Goal: Task Accomplishment & Management: Complete application form

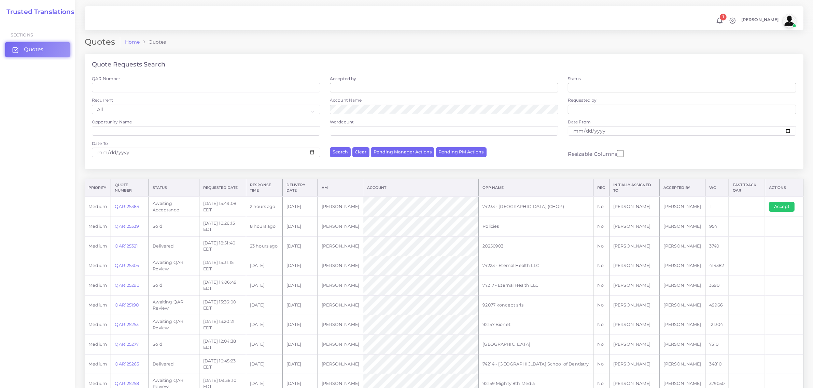
click at [40, 48] on span "Quotes" at bounding box center [33, 50] width 19 height 8
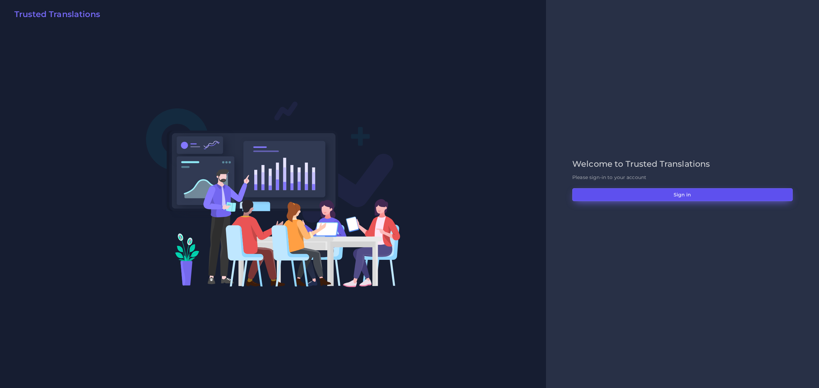
click at [685, 193] on button "Sign in" at bounding box center [682, 194] width 221 height 13
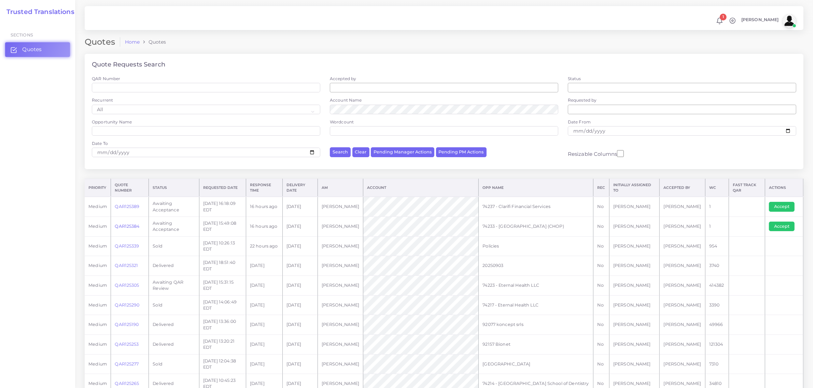
click at [124, 228] on link "QAR125384" at bounding box center [127, 226] width 25 height 5
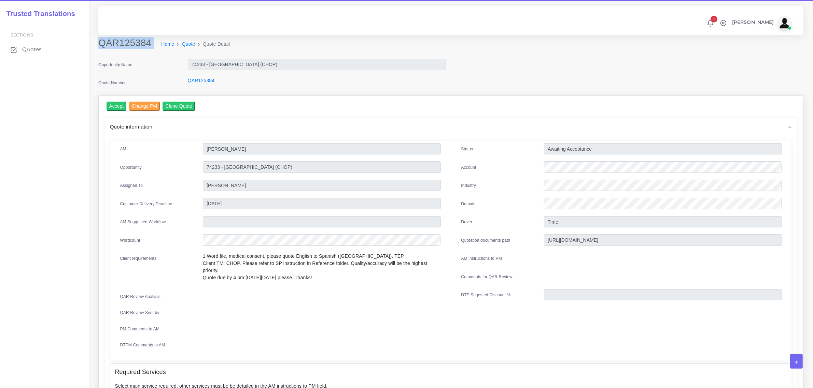
drag, startPoint x: 100, startPoint y: 44, endPoint x: 149, endPoint y: 52, distance: 49.8
click at [149, 52] on div "QAR125384 Home Quote Quote Detail" at bounding box center [361, 46] width 536 height 19
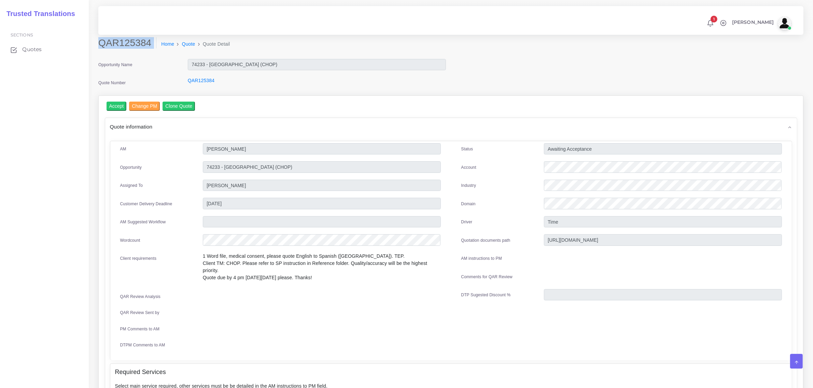
copy div "QAR125384"
click at [111, 103] on input "Accept" at bounding box center [117, 106] width 20 height 9
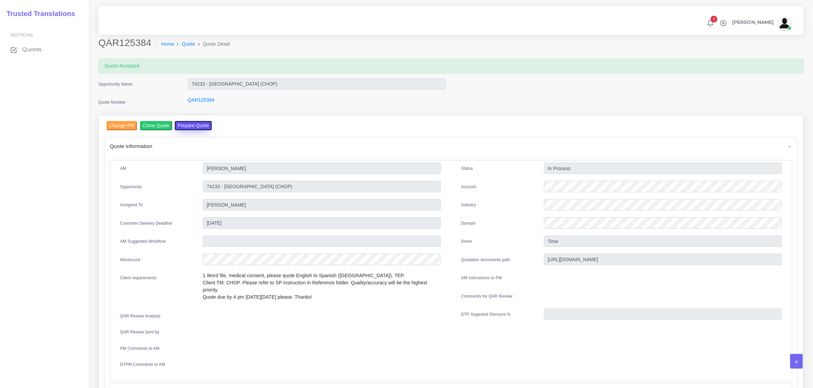
click at [190, 125] on button "Prepare Quote" at bounding box center [193, 125] width 37 height 9
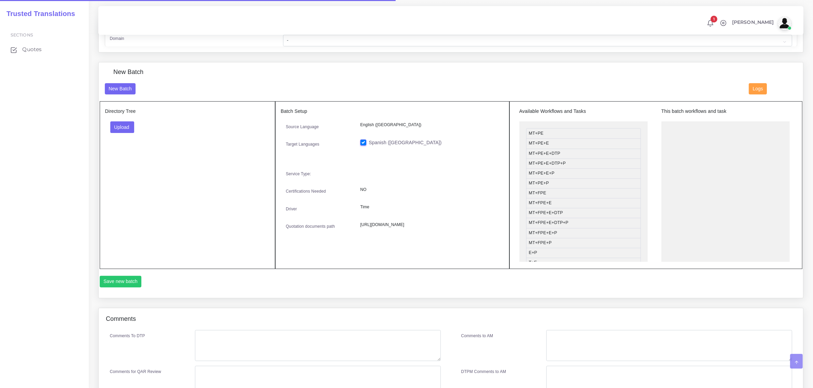
scroll to position [213, 0]
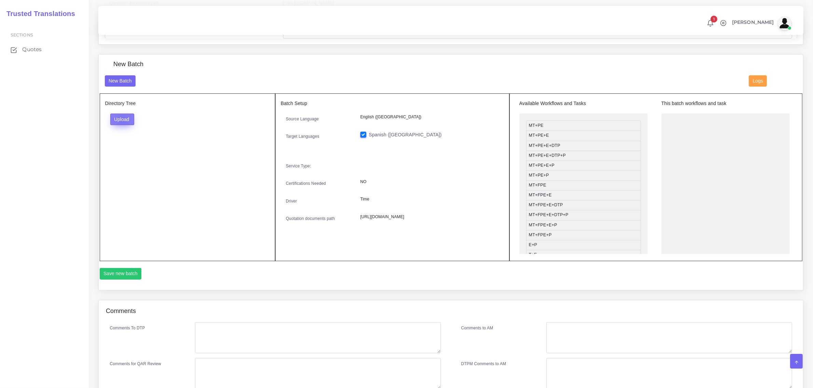
click at [123, 119] on button "Upload" at bounding box center [122, 120] width 24 height 12
click at [125, 144] on label "Files" at bounding box center [134, 145] width 47 height 9
drag, startPoint x: 586, startPoint y: 190, endPoint x: 726, endPoint y: 118, distance: 157.3
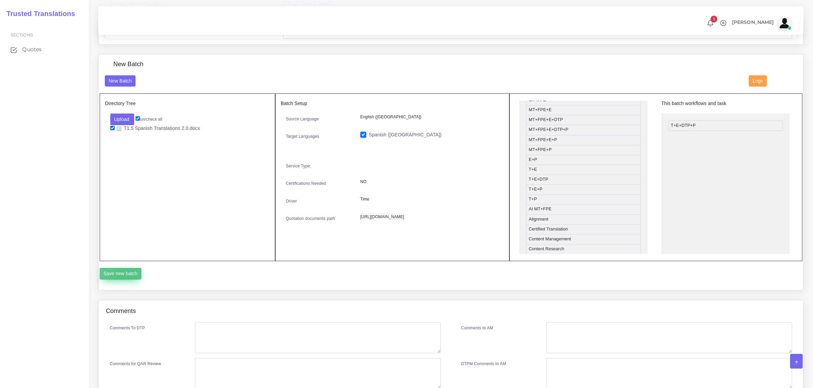
click at [126, 273] on button "Save new batch" at bounding box center [121, 274] width 42 height 12
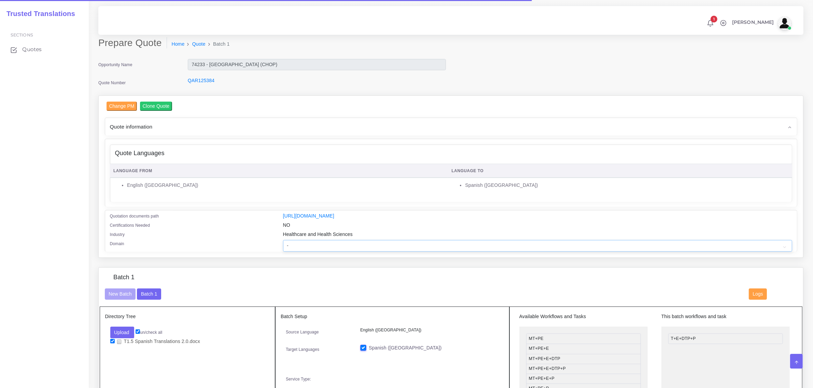
click at [312, 240] on select "- Advertising and Media Agriculture, Forestry and Fishing Architecture, Buildin…" at bounding box center [537, 246] width 509 height 12
select select "Healthcare and Health Sciences"
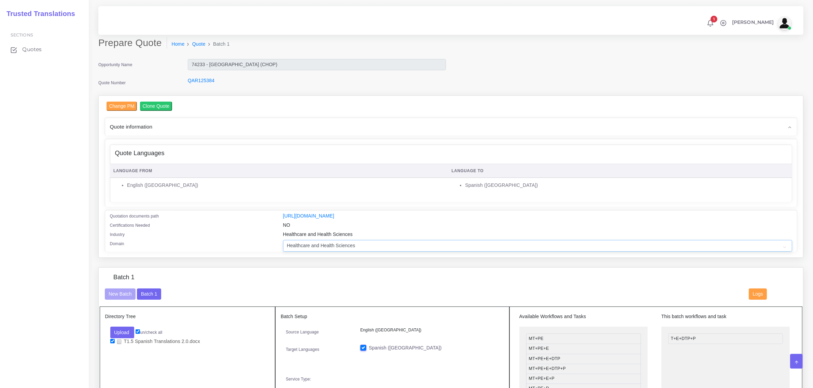
click at [283, 240] on select "- Advertising and Media Agriculture, Forestry and Fishing Architecture, Buildin…" at bounding box center [537, 246] width 509 height 12
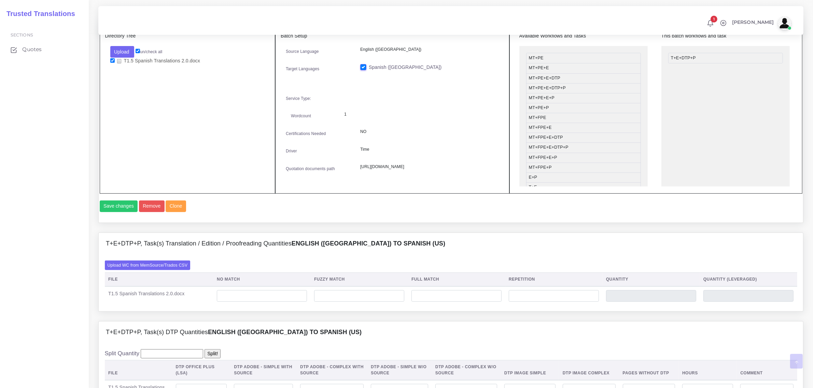
scroll to position [299, 0]
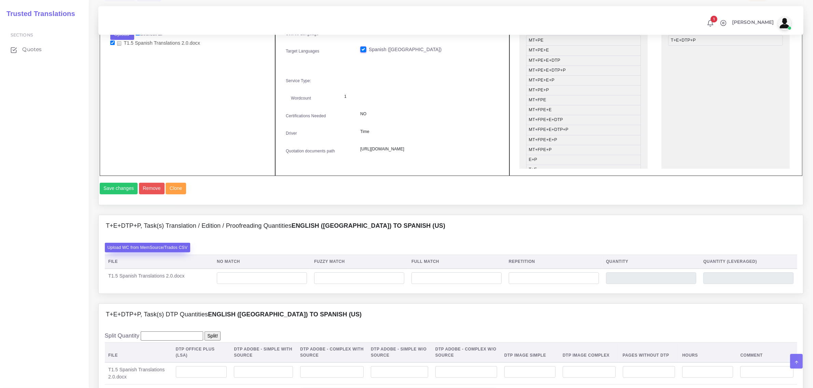
click at [165, 252] on label "Upload WC from MemSource/Trados CSV" at bounding box center [148, 247] width 86 height 9
click at [0, 0] on input "Upload WC from MemSource/Trados CSV" at bounding box center [0, 0] width 0 height 0
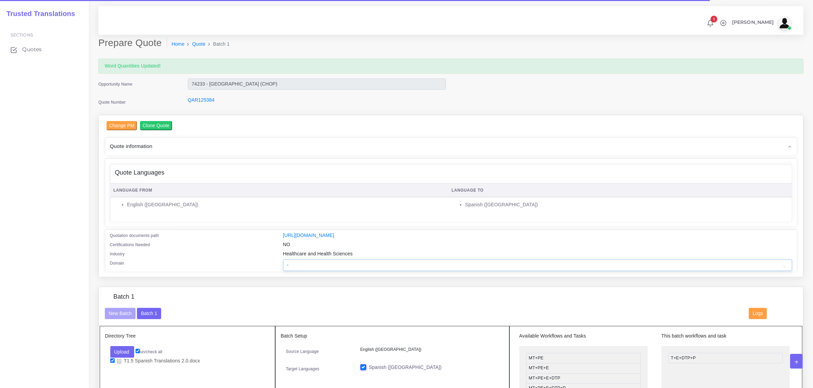
click at [314, 262] on select "- Advertising and Media Agriculture, Forestry and Fishing Architecture, Buildin…" at bounding box center [537, 266] width 509 height 12
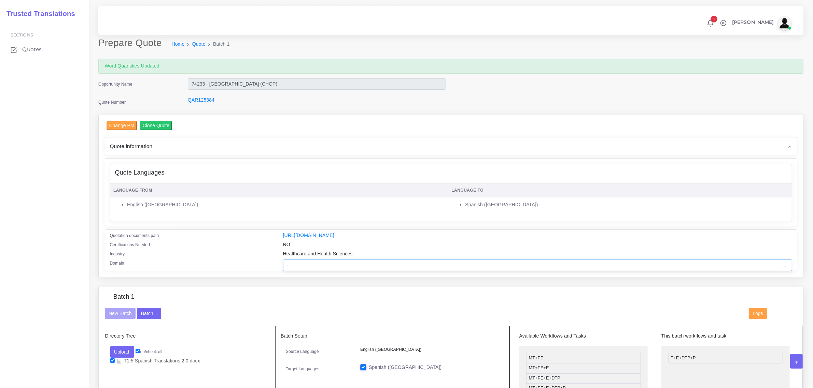
select select "Healthcare and Health Sciences"
click at [283, 260] on select "- Advertising and Media Agriculture, Forestry and Fishing Architecture, Buildin…" at bounding box center [537, 266] width 509 height 12
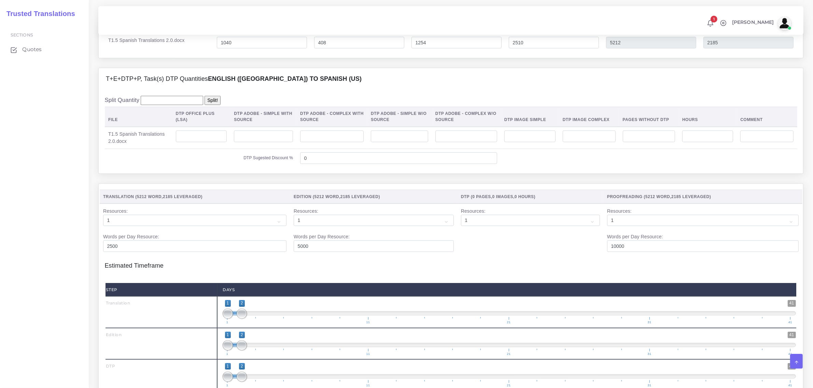
scroll to position [555, 0]
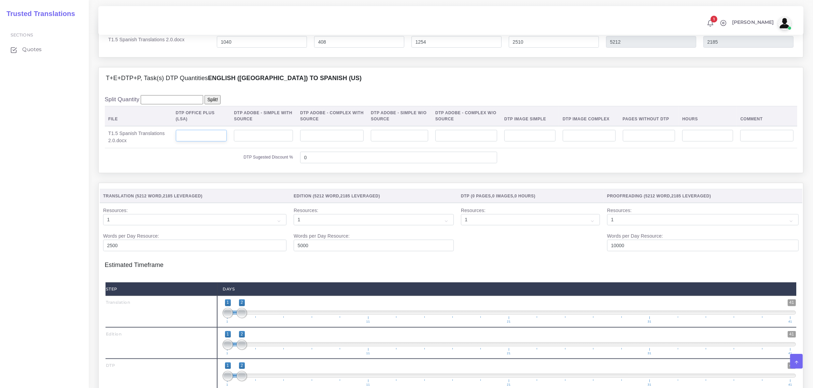
click at [190, 142] on input "number" at bounding box center [201, 136] width 51 height 12
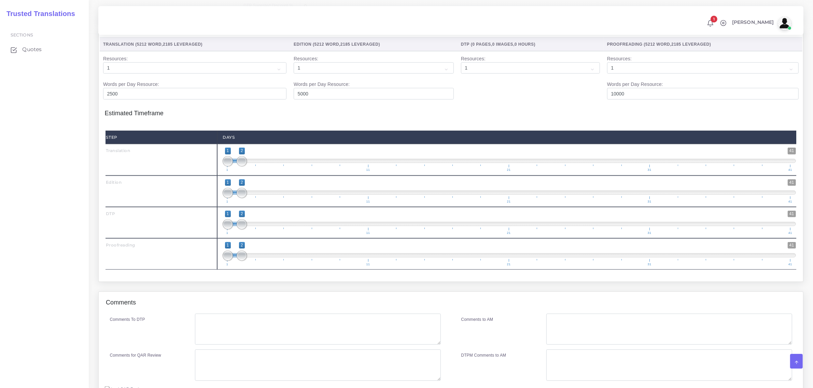
scroll to position [725, 0]
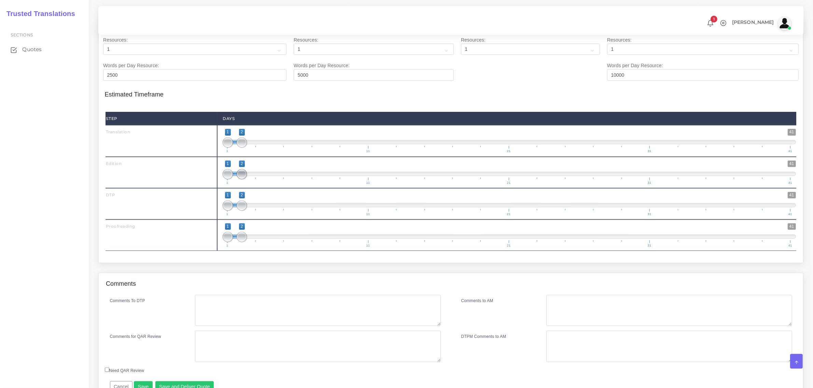
type input "18"
drag, startPoint x: 242, startPoint y: 188, endPoint x: 253, endPoint y: 188, distance: 10.2
click at [253, 180] on span at bounding box center [256, 174] width 10 height 10
type input "3;3"
drag, startPoint x: 232, startPoint y: 188, endPoint x: 263, endPoint y: 187, distance: 30.7
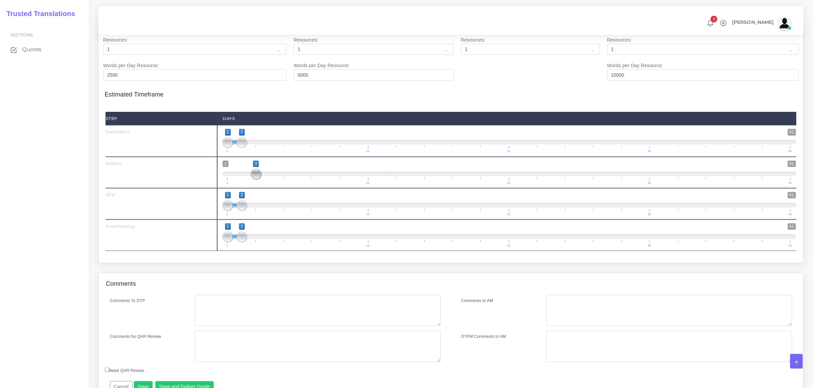
click at [263, 185] on span "1 41 3 3 3 — 3 1 11 21 31 41" at bounding box center [509, 173] width 573 height 24
drag, startPoint x: 239, startPoint y: 219, endPoint x: 275, endPoint y: 215, distance: 36.3
click at [275, 215] on span "1 41 1 5 1 — 5 1 11 21 31 41" at bounding box center [509, 204] width 573 height 24
drag, startPoint x: 285, startPoint y: 219, endPoint x: 277, endPoint y: 220, distance: 8.3
click at [277, 216] on span "1 41 1 4 1 — 4 1 11 21 31 41" at bounding box center [509, 204] width 573 height 24
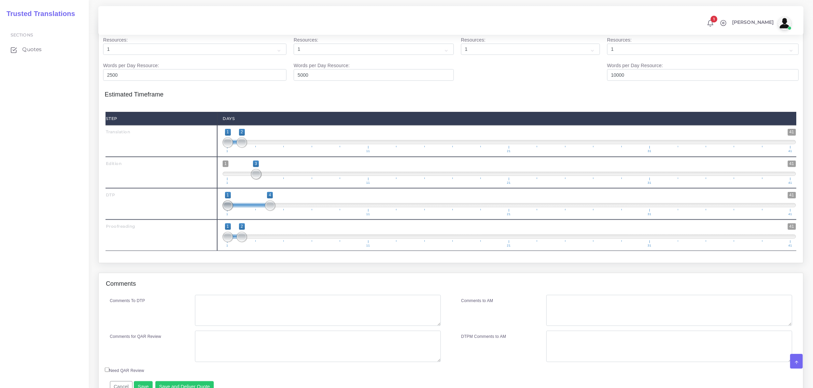
type input "4;4"
drag, startPoint x: 232, startPoint y: 220, endPoint x: 270, endPoint y: 221, distance: 38.3
click at [270, 211] on span at bounding box center [270, 206] width 10 height 10
drag, startPoint x: 241, startPoint y: 250, endPoint x: 281, endPoint y: 253, distance: 39.7
click at [281, 242] on span at bounding box center [284, 237] width 10 height 10
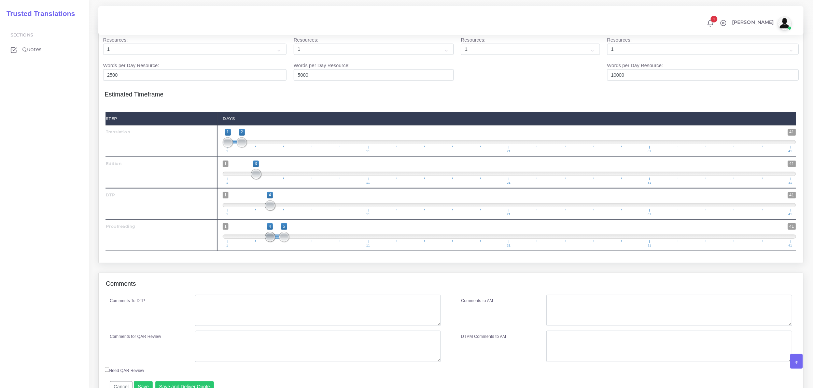
type input "5;5"
drag, startPoint x: 228, startPoint y: 256, endPoint x: 328, endPoint y: 271, distance: 101.2
click at [284, 247] on span "1 41 5 5 5 — 5 1 11 21 31 41" at bounding box center [509, 236] width 573 height 24
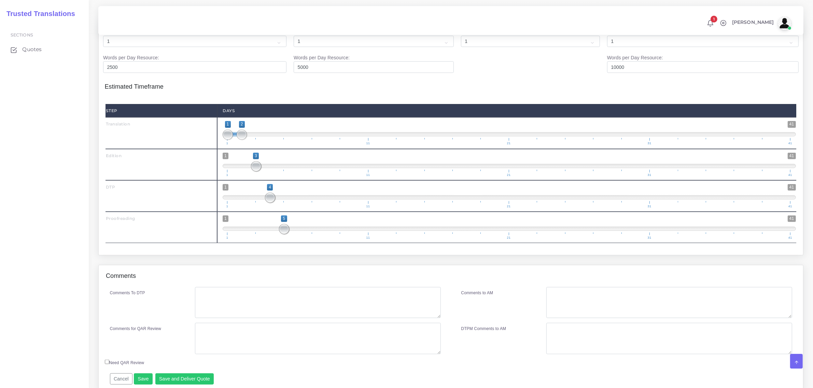
scroll to position [768, 0]
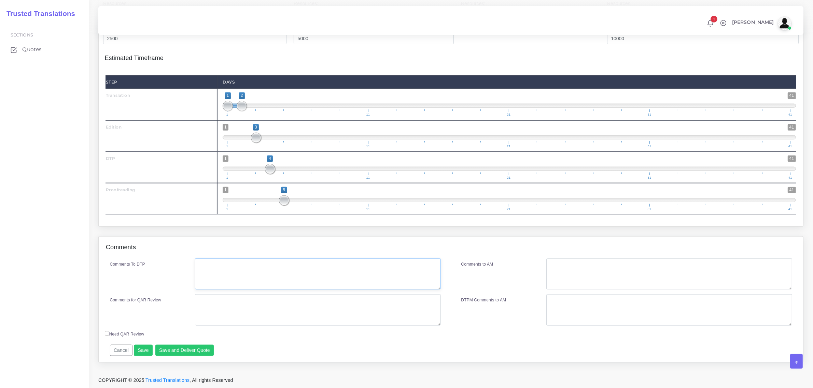
click at [303, 279] on textarea "Comments To DTP" at bounding box center [317, 274] width 245 height 31
type textarea "no specific instructions"
click at [180, 357] on button "Save and Deliver Quote" at bounding box center [184, 351] width 59 height 12
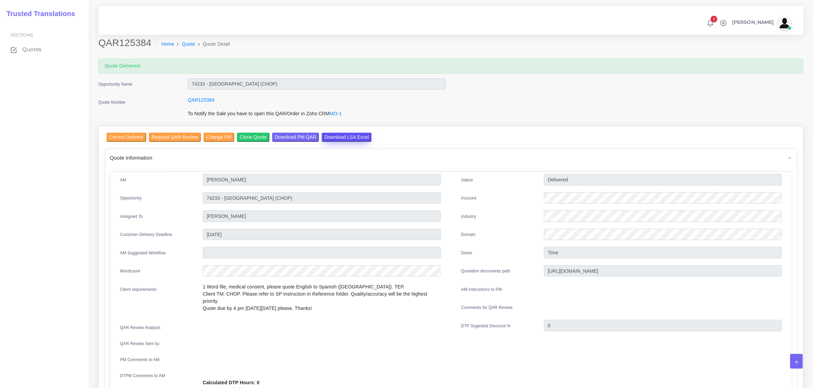
click at [328, 138] on input "Download LSA Excel" at bounding box center [347, 137] width 50 height 9
click at [26, 48] on span "Quotes" at bounding box center [33, 50] width 19 height 8
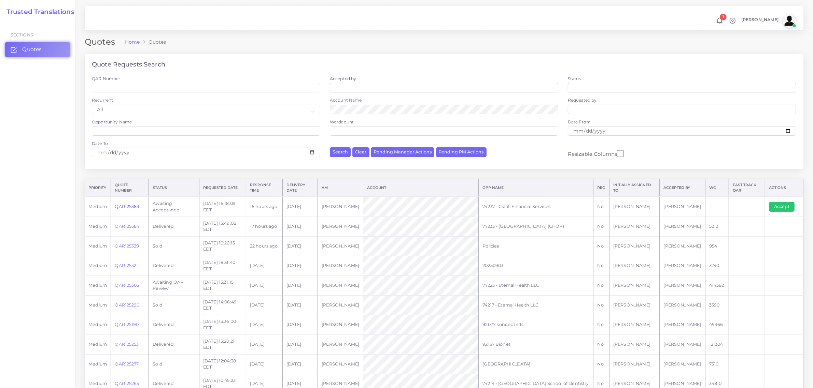
click at [130, 206] on link "QAR125389" at bounding box center [127, 206] width 25 height 5
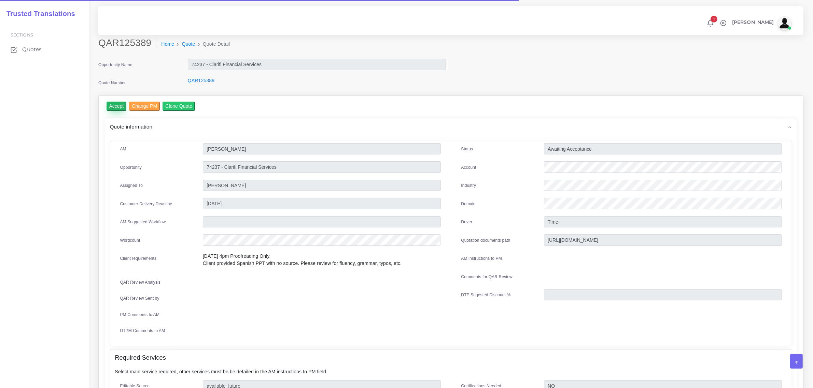
click at [113, 106] on input "Accept" at bounding box center [117, 106] width 20 height 9
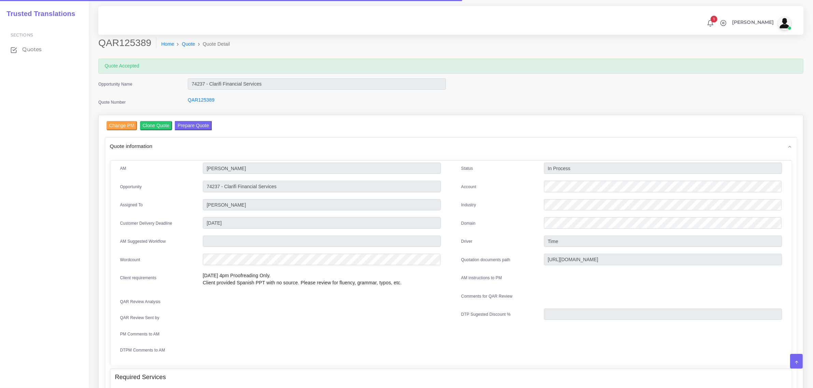
click at [184, 119] on div "Change PM Clone Quote Prepare Quote Quote information AM Mariana Oriolo Opportu…" at bounding box center [451, 388] width 704 height 547
click at [183, 125] on button "Prepare Quote" at bounding box center [193, 125] width 37 height 9
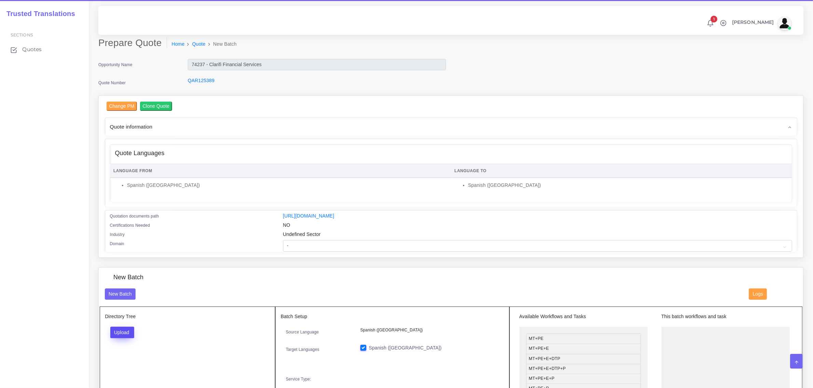
click at [123, 332] on button "Upload" at bounding box center [122, 333] width 24 height 12
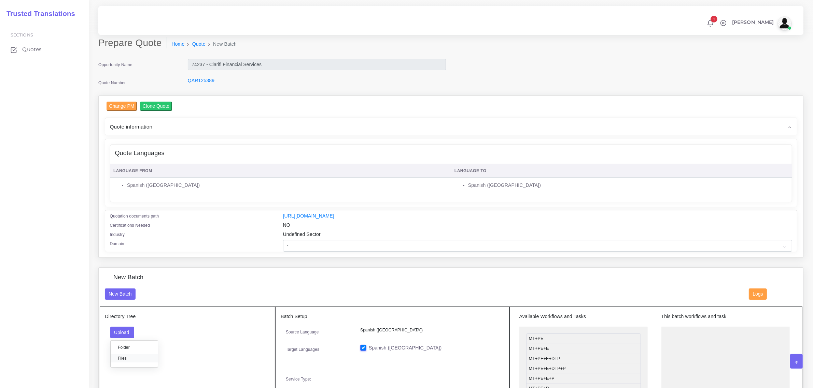
click at [127, 356] on label "Files" at bounding box center [134, 358] width 47 height 9
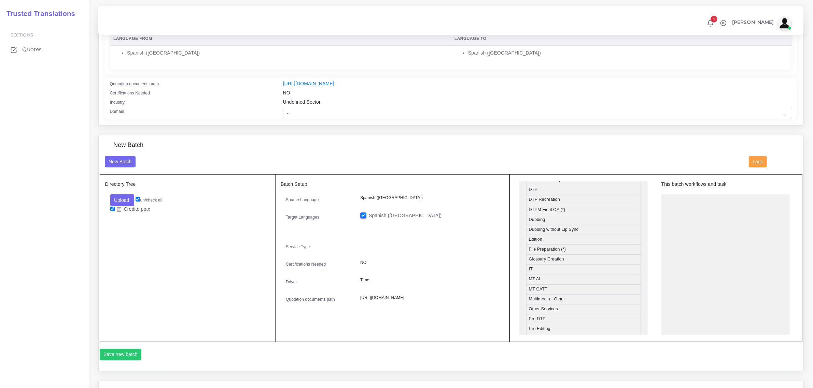
scroll to position [256, 0]
drag, startPoint x: 559, startPoint y: 241, endPoint x: 697, endPoint y: 200, distance: 144.2
click at [123, 354] on button "Save new batch" at bounding box center [121, 355] width 42 height 12
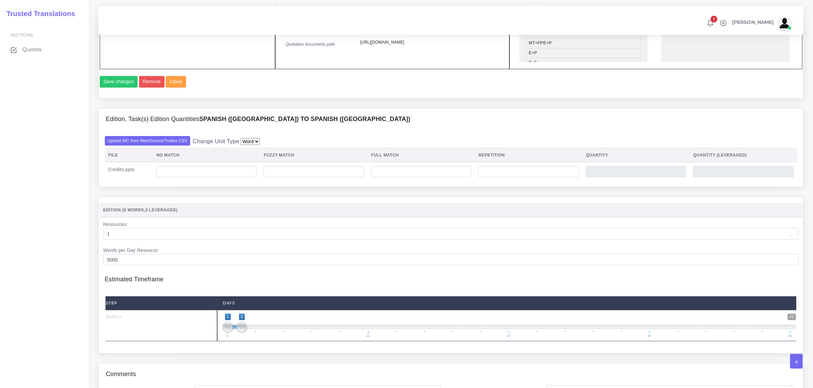
scroll to position [427, 0]
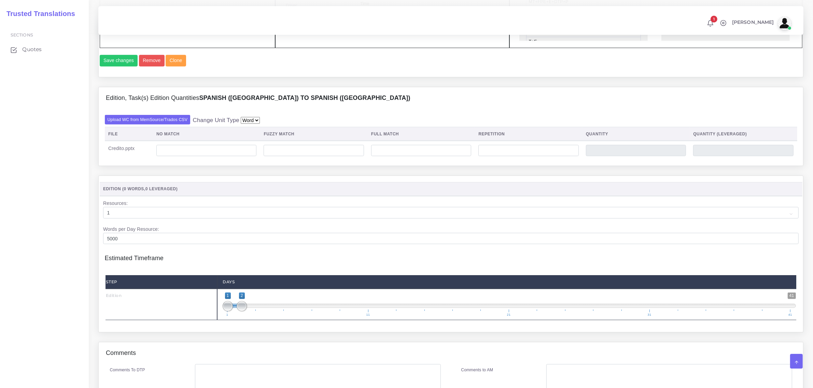
click at [254, 124] on select "Word" at bounding box center [250, 120] width 19 height 7
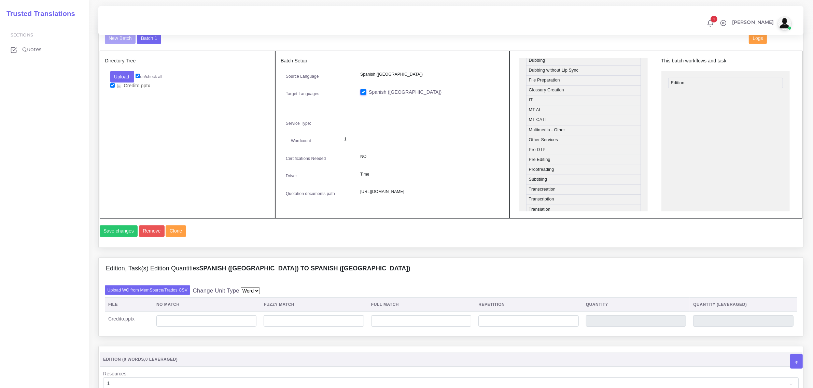
scroll to position [282, 0]
drag, startPoint x: 574, startPoint y: 151, endPoint x: 717, endPoint y: 101, distance: 152.0
drag, startPoint x: 706, startPoint y: 82, endPoint x: 561, endPoint y: 88, distance: 145.6
click at [116, 237] on button "Save changes" at bounding box center [119, 232] width 38 height 12
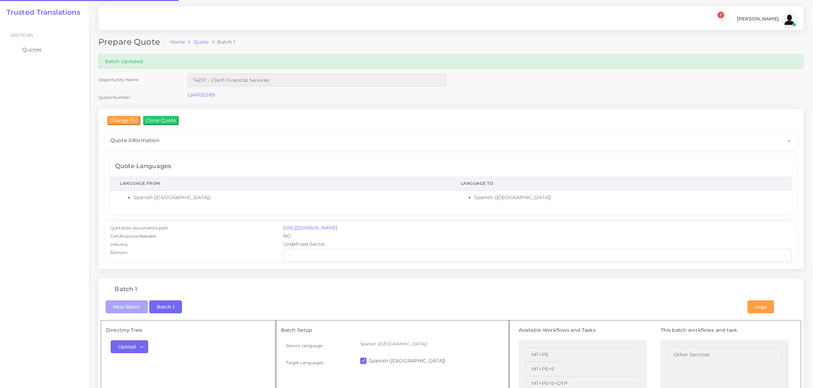
checkbox input "true"
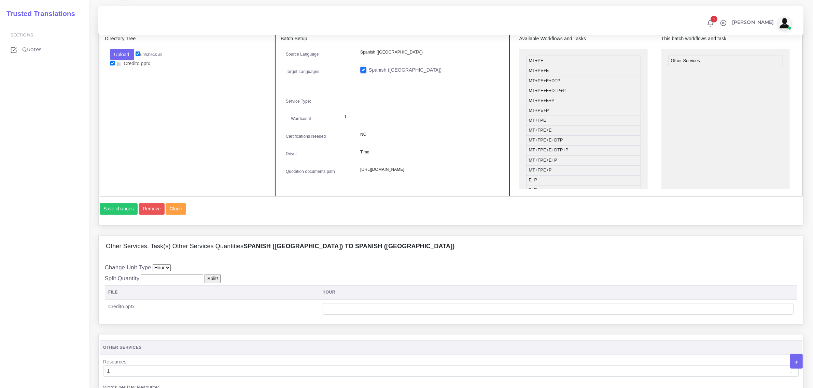
scroll to position [299, 0]
click at [448, 314] on input "number" at bounding box center [558, 308] width 471 height 12
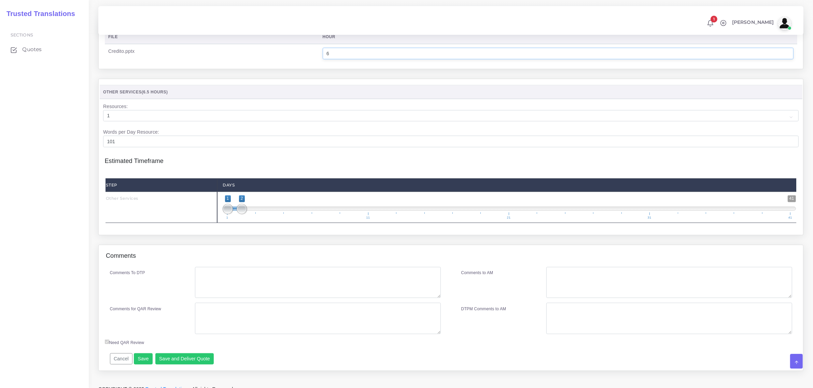
scroll to position [555, 0]
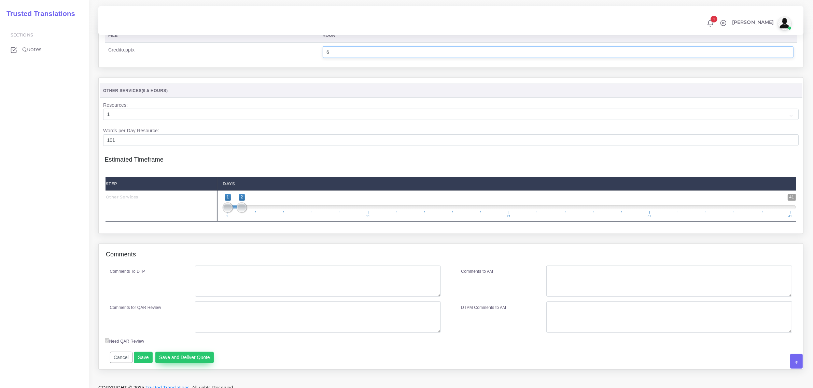
type input "6"
click at [188, 364] on button "Save and Deliver Quote" at bounding box center [184, 358] width 59 height 12
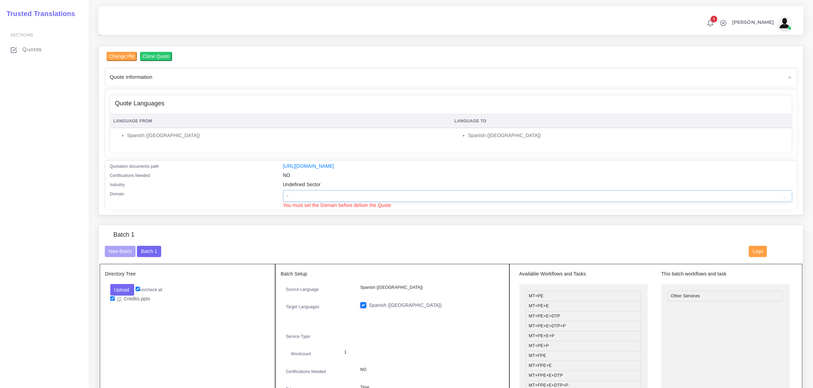
click at [295, 196] on select "- Advertising and Media Agriculture, Forestry and Fishing Architecture, Buildin…" at bounding box center [537, 196] width 509 height 12
select select "Finance - Banking"
click at [283, 190] on select "- Advertising and Media Agriculture, Forestry and Fishing Architecture, Buildin…" at bounding box center [537, 196] width 509 height 12
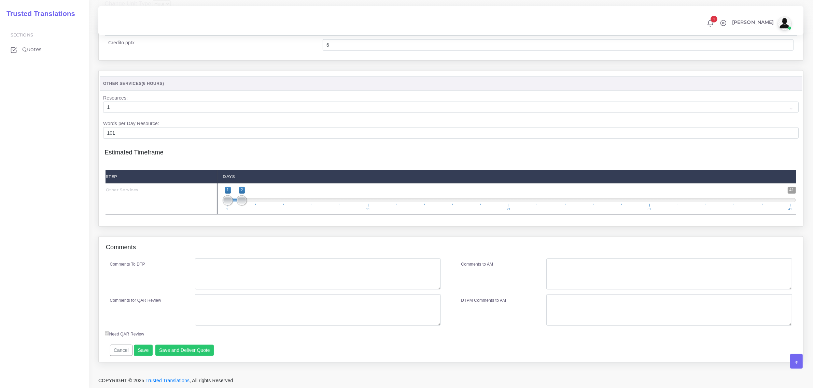
scroll to position [584, 0]
click at [190, 347] on button "Save and Deliver Quote" at bounding box center [184, 351] width 59 height 12
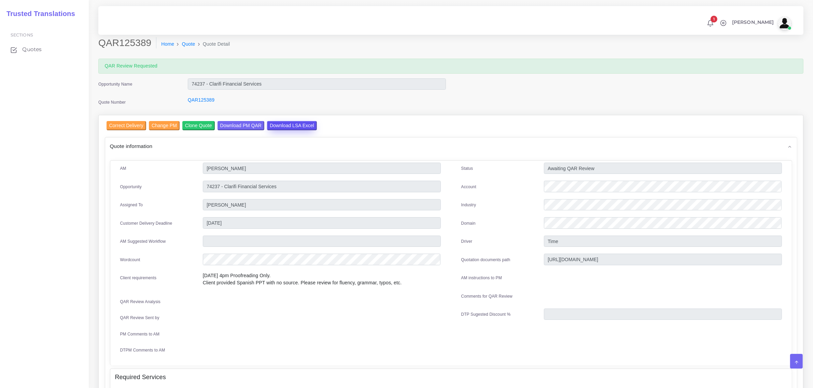
click at [291, 126] on input "Download LSA Excel" at bounding box center [292, 125] width 50 height 9
